Goal: Find specific page/section: Find specific page/section

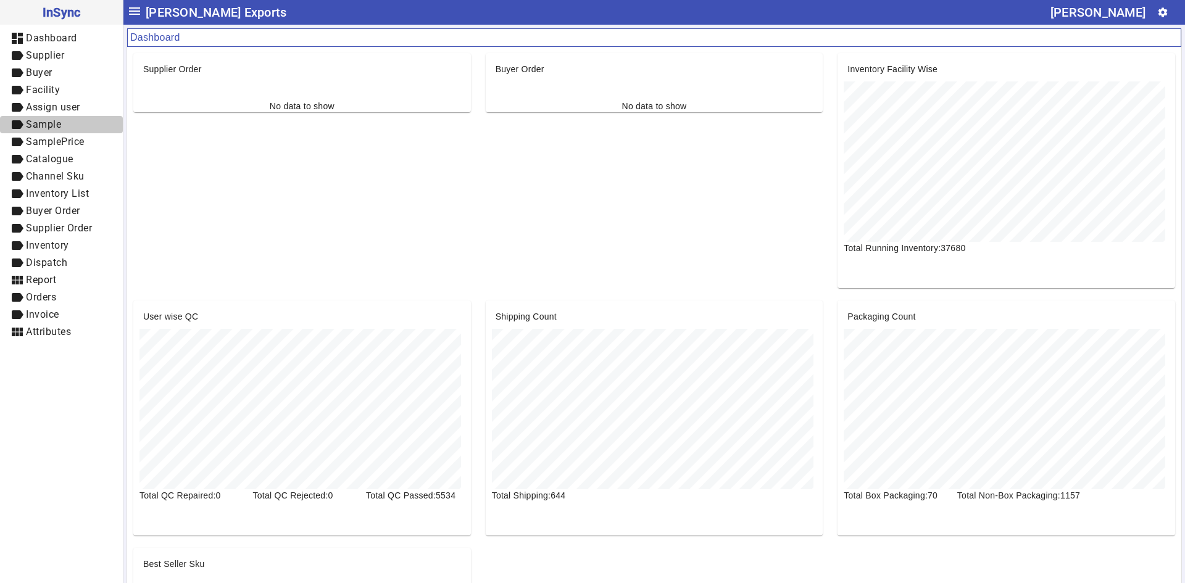
click at [56, 130] on span "label Sample" at bounding box center [61, 124] width 103 height 15
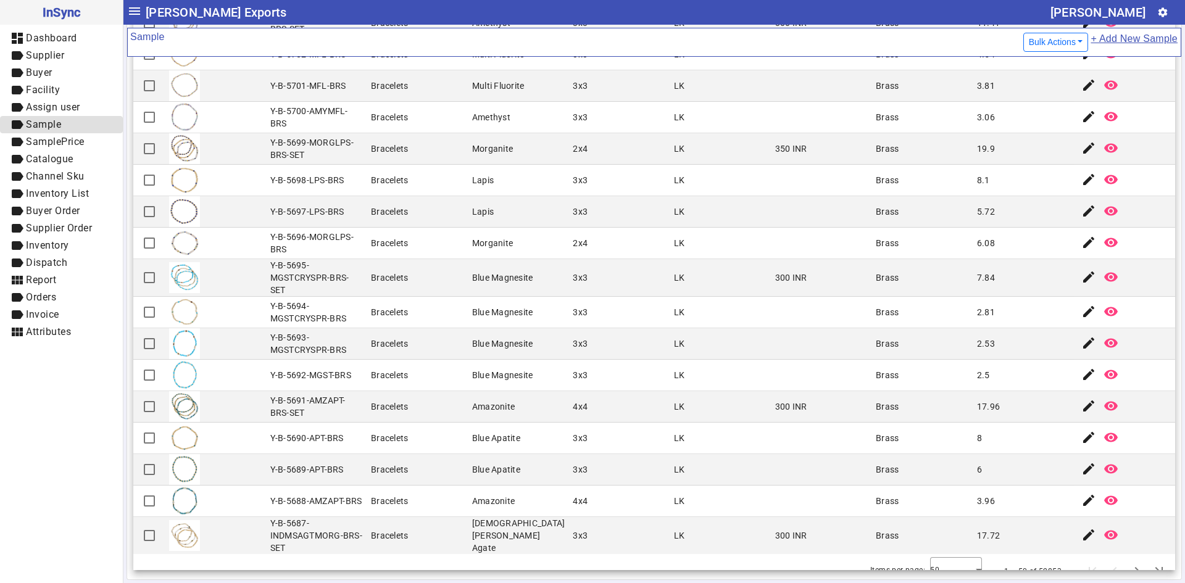
scroll to position [1077, 0]
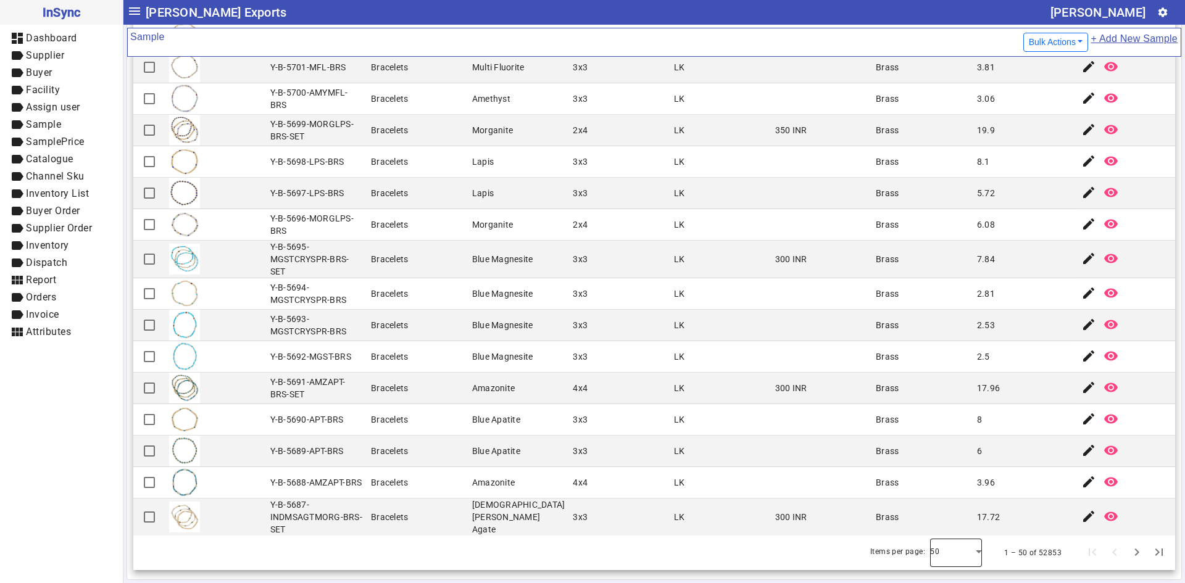
click at [955, 557] on div at bounding box center [956, 553] width 52 height 30
click at [942, 522] on mat-option "100" at bounding box center [939, 519] width 52 height 30
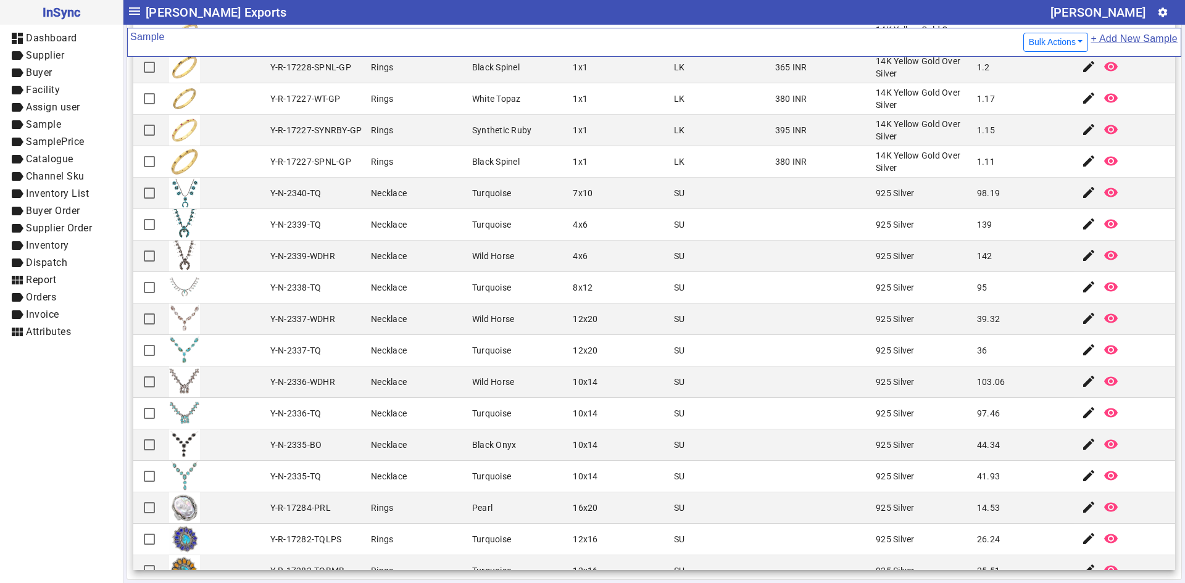
scroll to position [2663, 0]
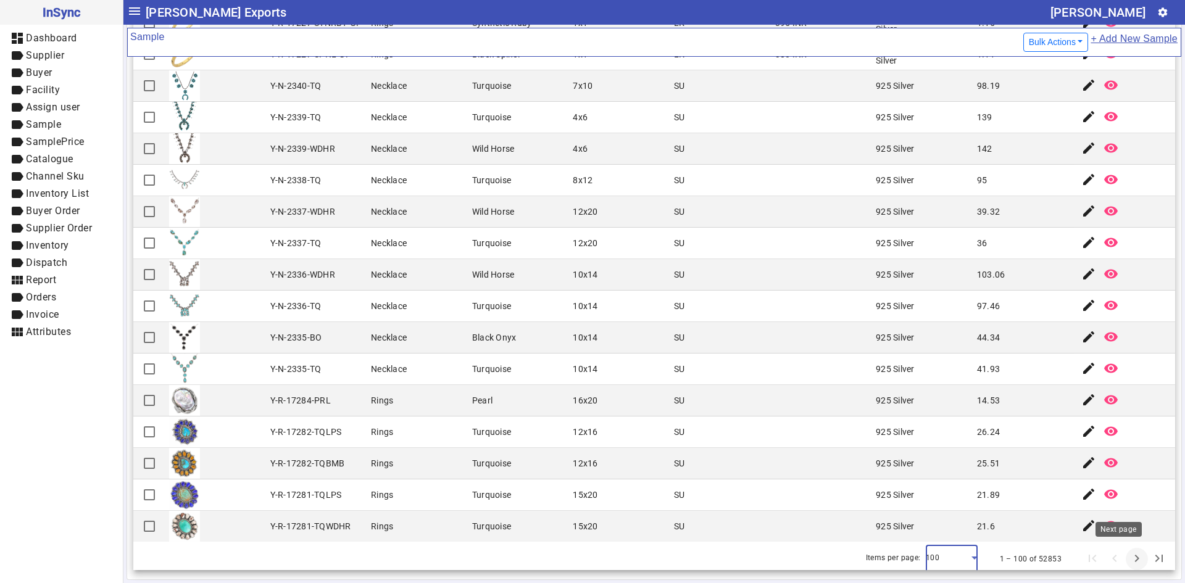
click at [1124, 555] on span "Next page" at bounding box center [1137, 559] width 30 height 30
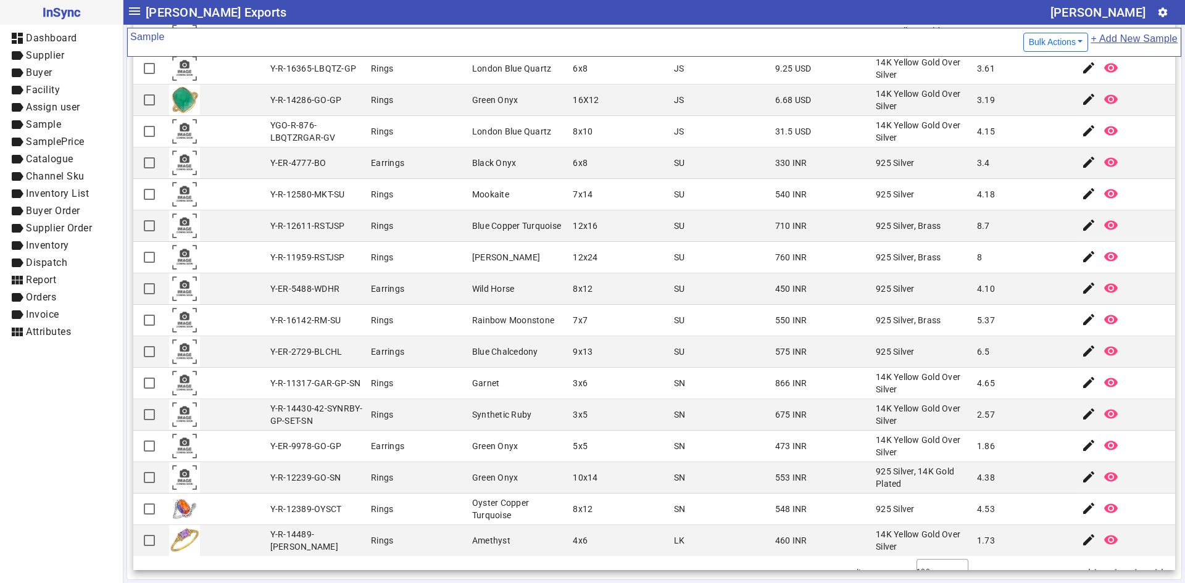
scroll to position [2632, 0]
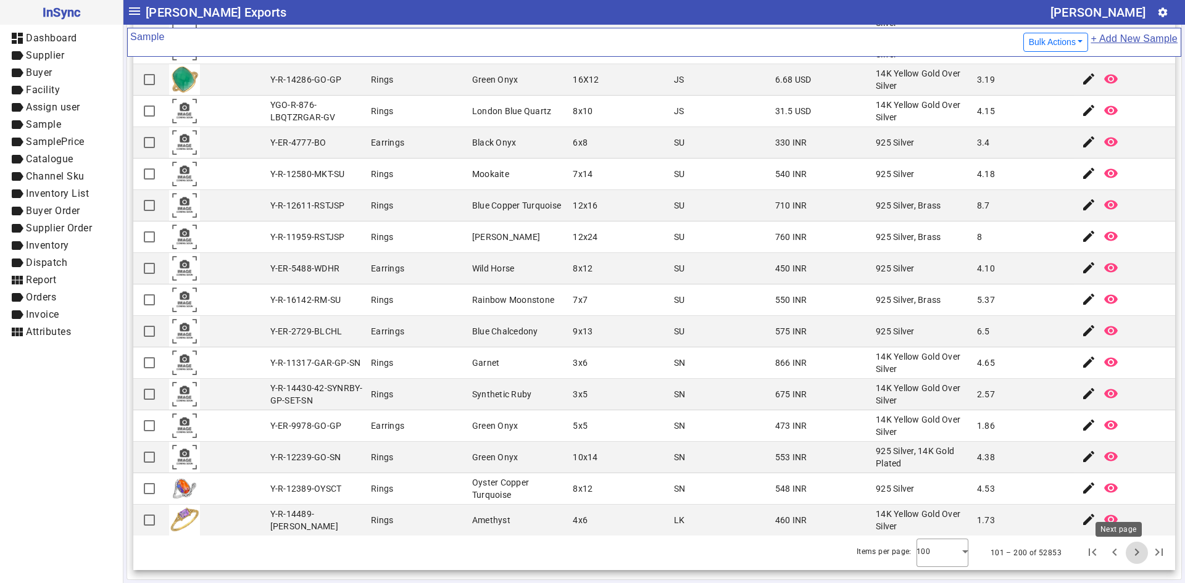
click at [1122, 551] on span "Next page" at bounding box center [1137, 553] width 30 height 30
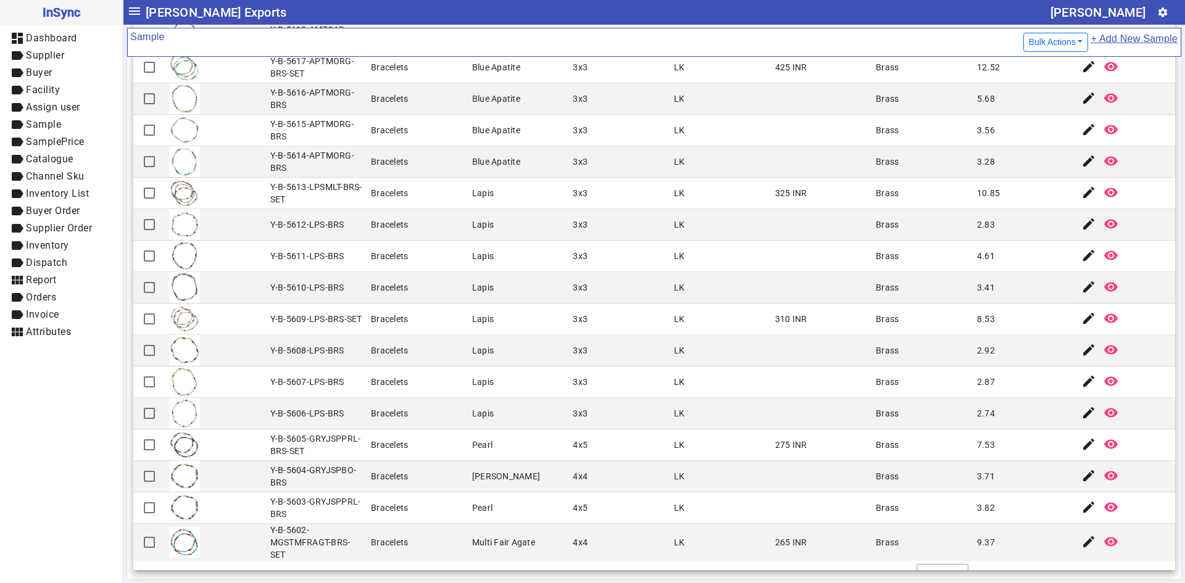
scroll to position [2645, 0]
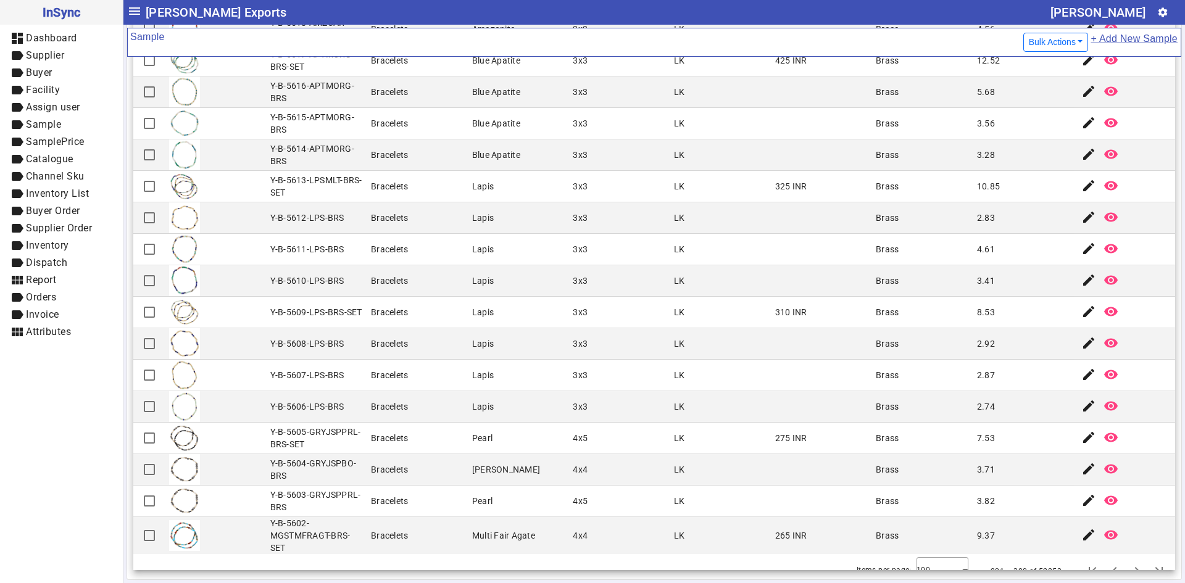
click at [1126, 560] on button "Next page" at bounding box center [1137, 571] width 22 height 22
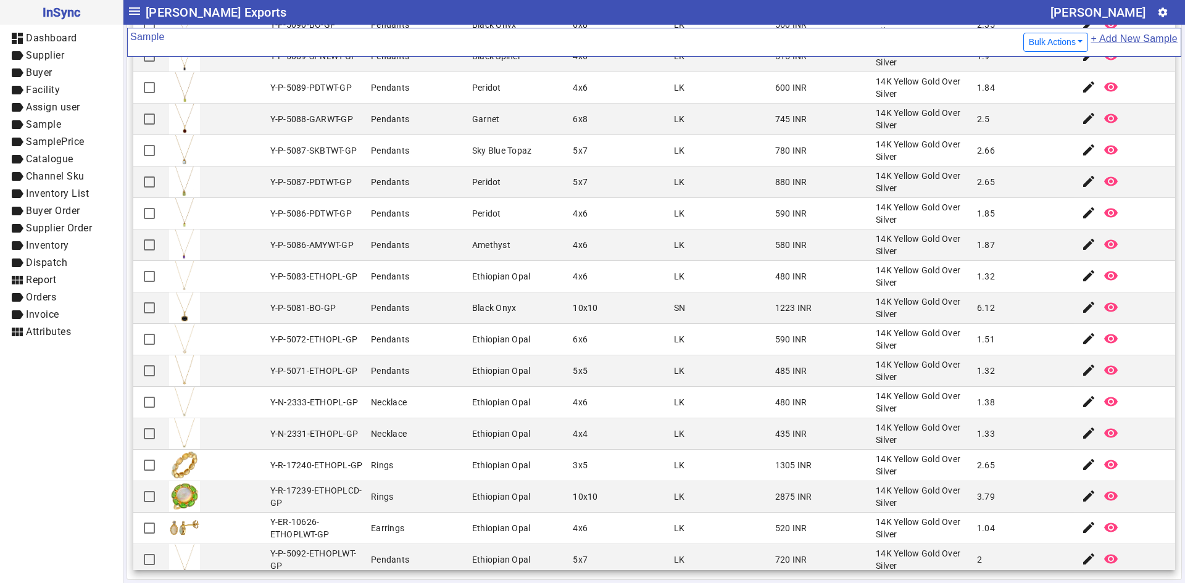
scroll to position [1296, 0]
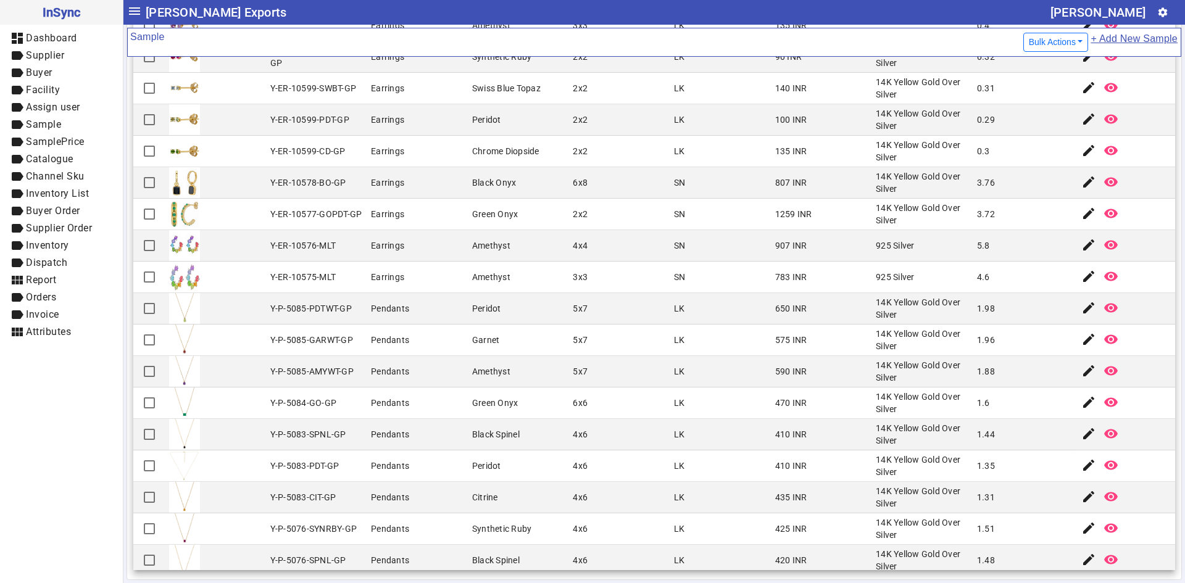
scroll to position [1481, 0]
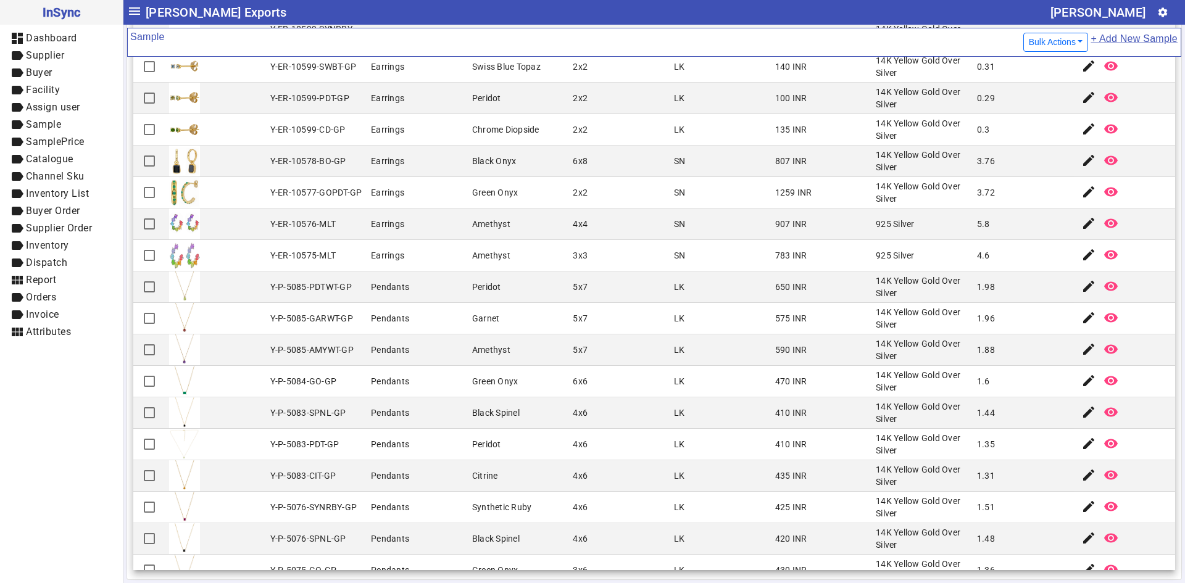
click at [604, 434] on mat-cell "4x6" at bounding box center [619, 444] width 101 height 31
click at [840, 404] on mat-cell "410 INR" at bounding box center [821, 412] width 101 height 31
click at [20, 297] on mat-icon "label" at bounding box center [17, 297] width 15 height 15
click at [17, 313] on mat-icon "label" at bounding box center [17, 314] width 15 height 15
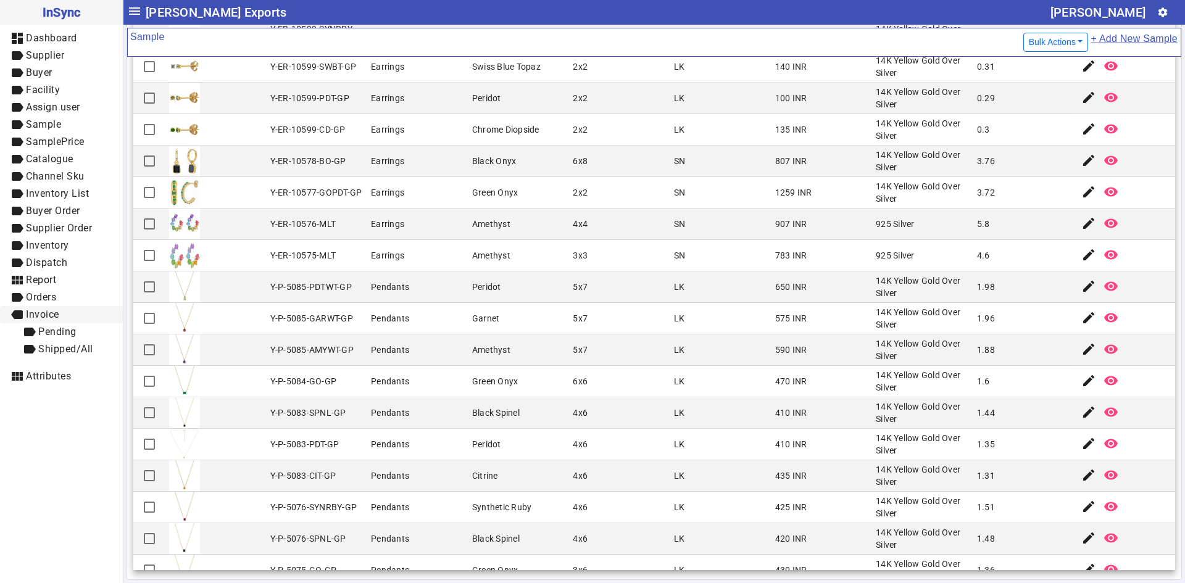
click at [17, 313] on mat-icon "label" at bounding box center [17, 314] width 15 height 15
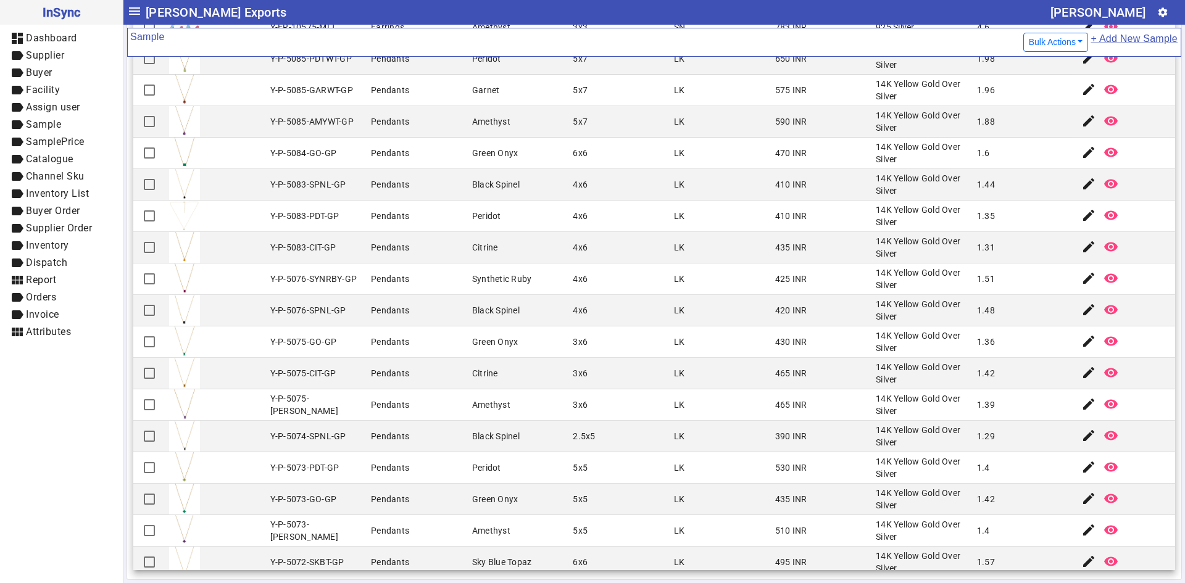
scroll to position [1728, 0]
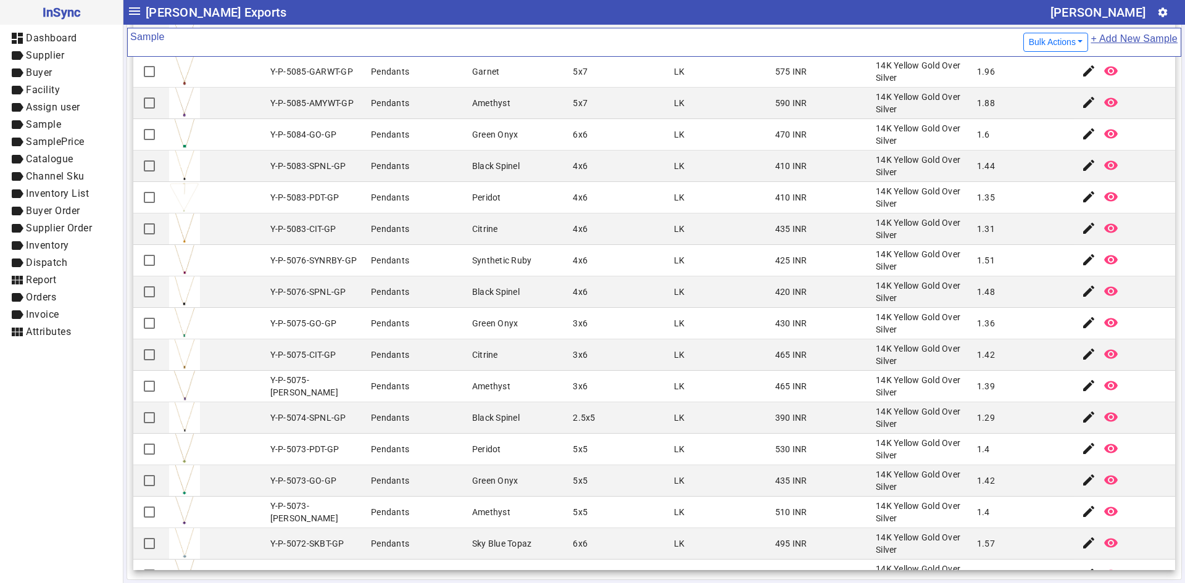
drag, startPoint x: 1020, startPoint y: 475, endPoint x: 1010, endPoint y: 474, distance: 10.5
click at [1020, 475] on mat-cell "1.42" at bounding box center [1023, 480] width 101 height 31
click at [771, 422] on mat-cell "390 INR" at bounding box center [821, 417] width 101 height 31
